Goal: Transaction & Acquisition: Purchase product/service

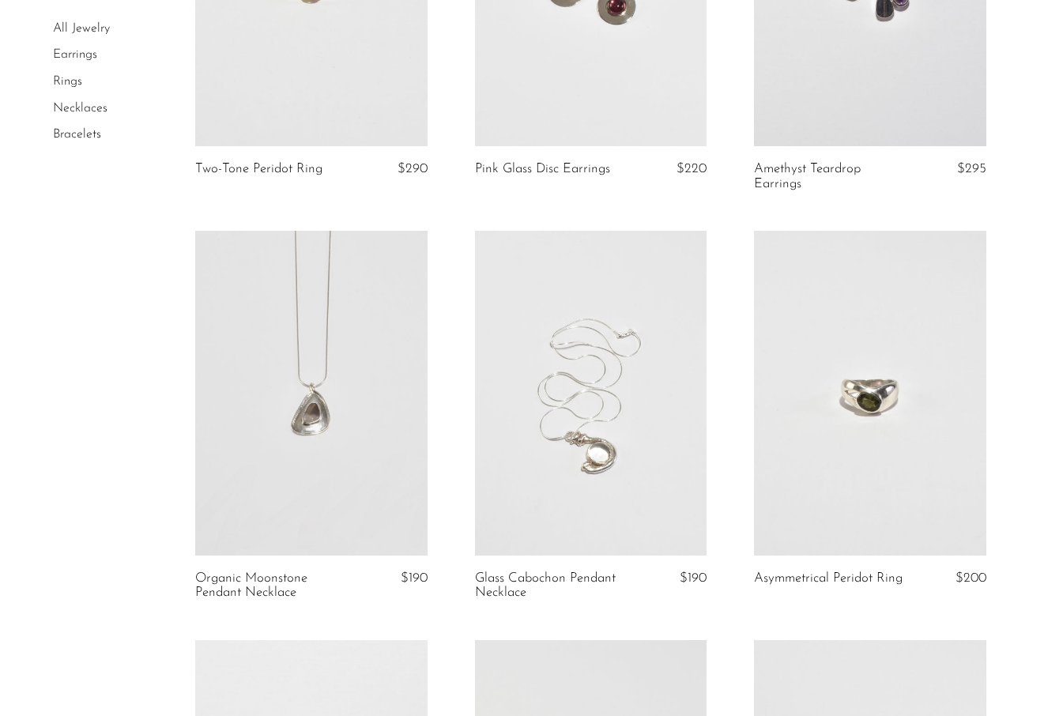
scroll to position [1118, 0]
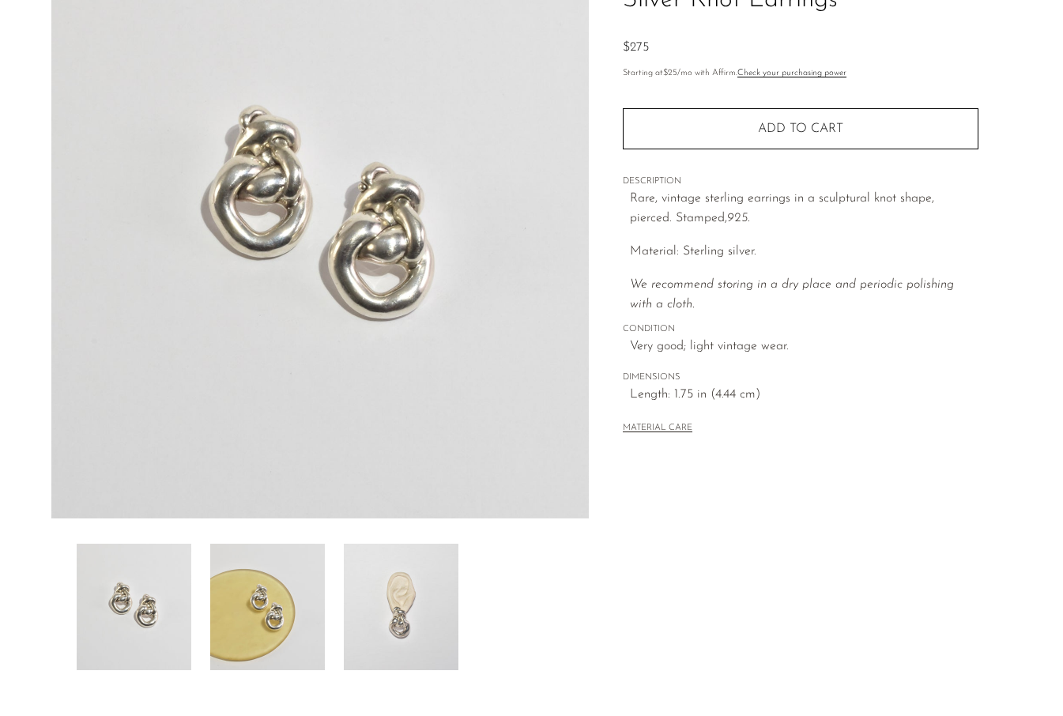
scroll to position [150, 0]
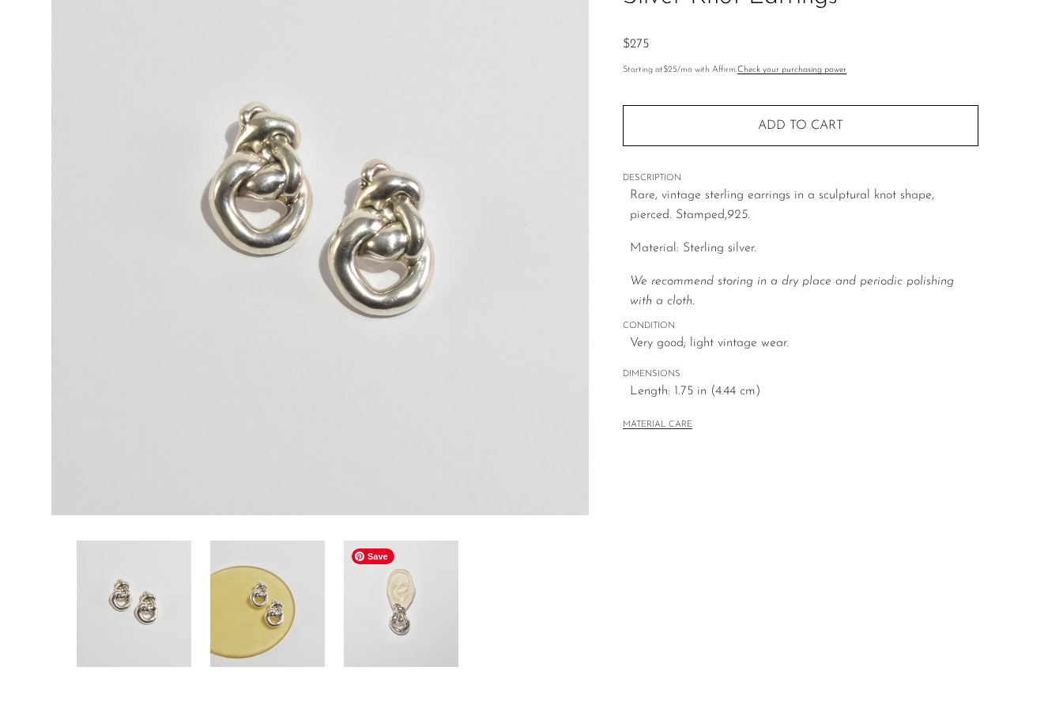
click at [390, 625] on img at bounding box center [401, 603] width 115 height 126
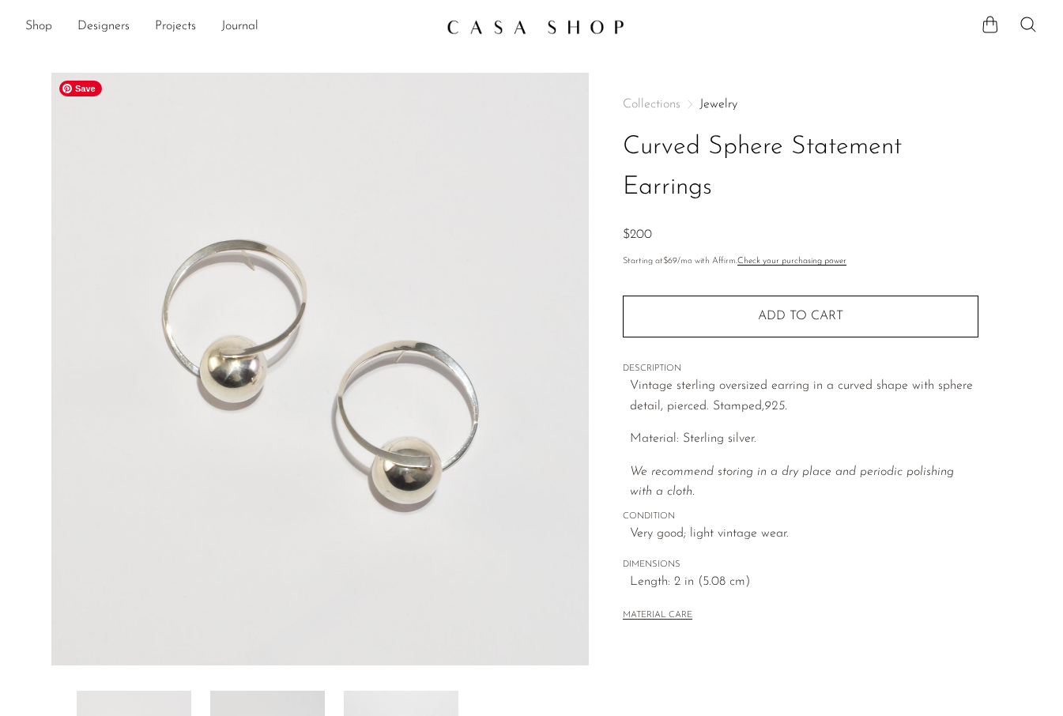
scroll to position [29, 0]
